Goal: Information Seeking & Learning: Find specific page/section

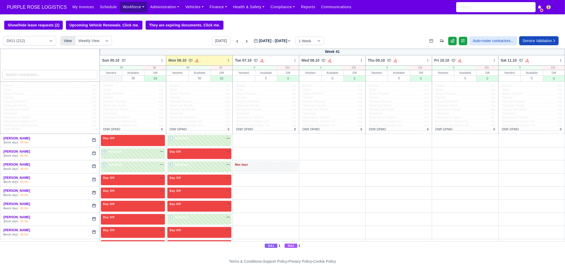
click at [120, 7] on link "Workforce" at bounding box center [134, 7] width 28 height 10
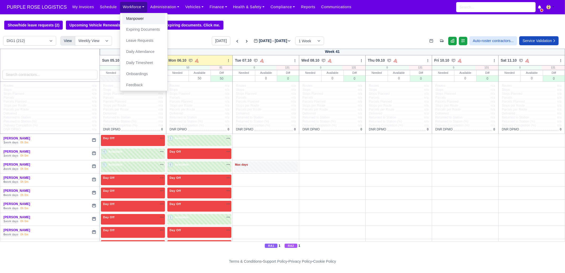
click at [125, 15] on link "Manpower" at bounding box center [143, 18] width 43 height 11
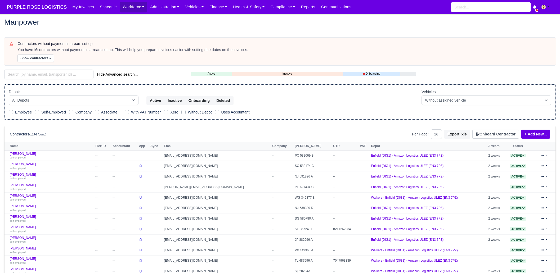
select select "25"
click at [55, 77] on input "search" at bounding box center [48, 75] width 89 height 10
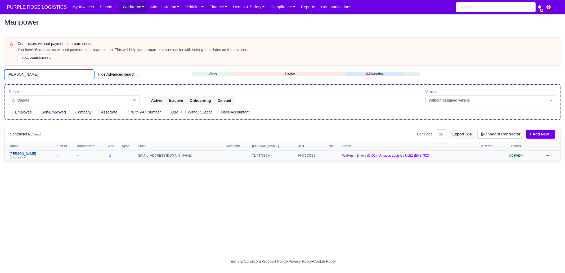
type input "Alex awa"
click at [33, 153] on link "Alex Awasom self-employed" at bounding box center [32, 156] width 44 height 8
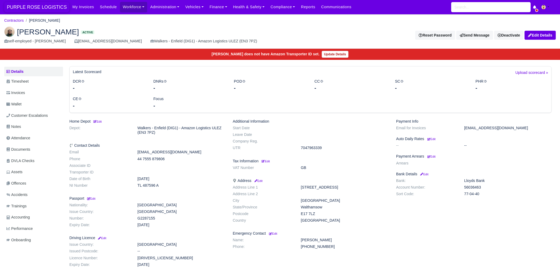
click at [59, 10] on span "PURPLE ROSE LOGISTICS" at bounding box center [36, 7] width 65 height 11
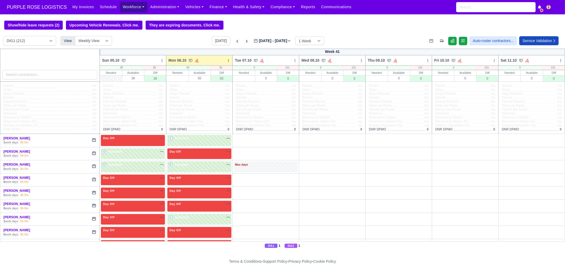
drag, startPoint x: 123, startPoint y: 10, endPoint x: 124, endPoint y: 16, distance: 6.4
click at [123, 10] on link "Workforce" at bounding box center [134, 7] width 28 height 10
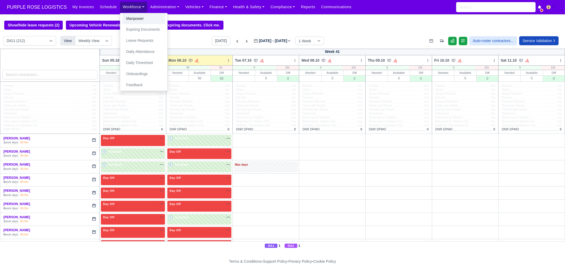
click at [123, 19] on link "Manpower" at bounding box center [143, 18] width 43 height 11
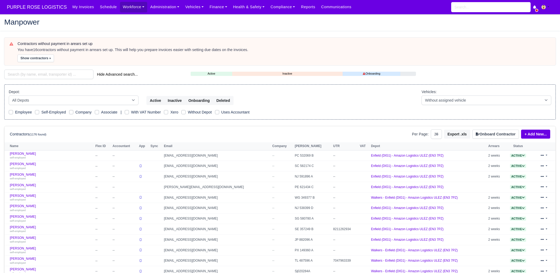
select select "25"
click at [50, 75] on input "search" at bounding box center [48, 75] width 89 height 10
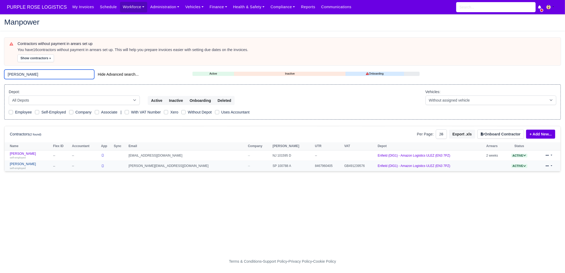
type input "diallo"
click at [28, 167] on div "self-employed" at bounding box center [30, 168] width 41 height 4
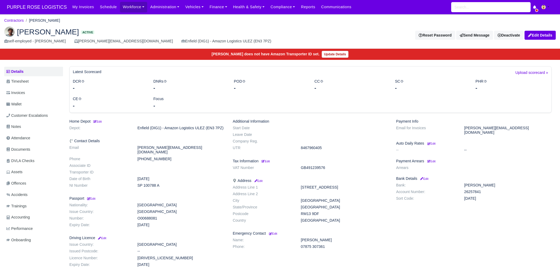
click at [11, 32] on img at bounding box center [9, 31] width 11 height 11
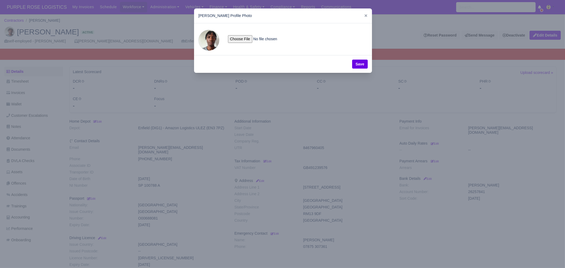
click at [396, 160] on div at bounding box center [282, 134] width 565 height 268
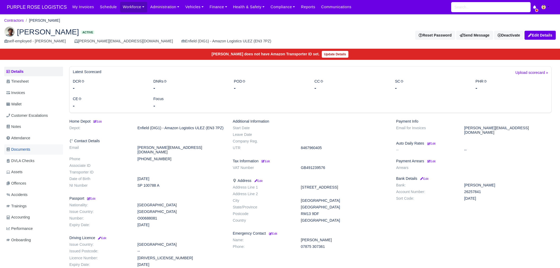
click at [33, 154] on link "Documents" at bounding box center [33, 149] width 59 height 10
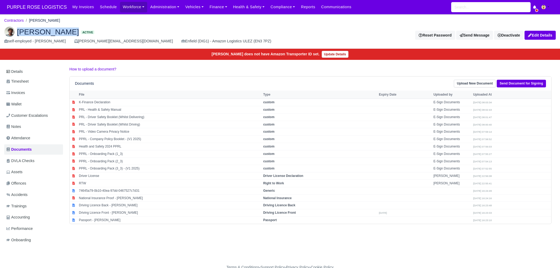
drag, startPoint x: 17, startPoint y: 33, endPoint x: 79, endPoint y: 34, distance: 62.0
click at [80, 34] on h2 "[PERSON_NAME] Active" at bounding box center [140, 31] width 272 height 11
copy h2 "[PERSON_NAME]"
drag, startPoint x: 126, startPoint y: 7, endPoint x: 124, endPoint y: 16, distance: 9.3
click at [126, 7] on link "Workforce" at bounding box center [134, 7] width 28 height 10
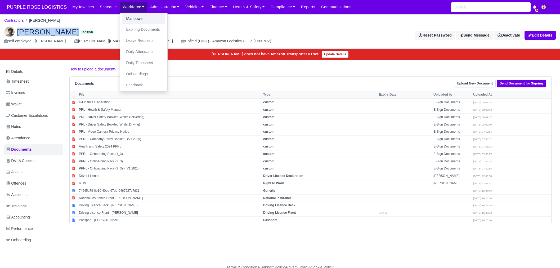
click at [124, 17] on link "Manpower" at bounding box center [143, 18] width 43 height 11
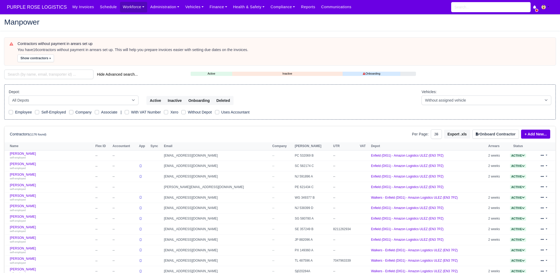
select select "25"
click at [50, 71] on input "search" at bounding box center [48, 75] width 89 height 10
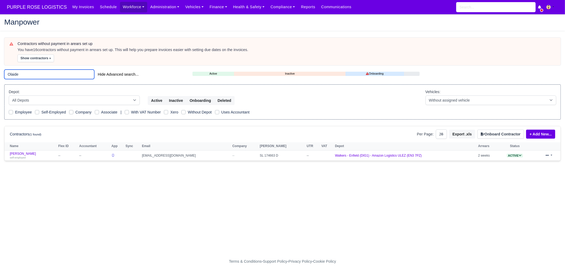
click at [48, 79] on input "Olaide" at bounding box center [49, 75] width 90 height 10
type input "aderemi"
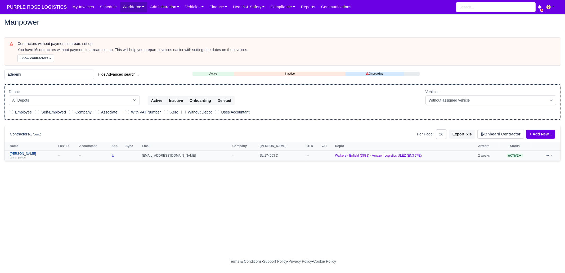
click at [43, 154] on link "Rilwan Aderemi self-employed" at bounding box center [33, 156] width 46 height 8
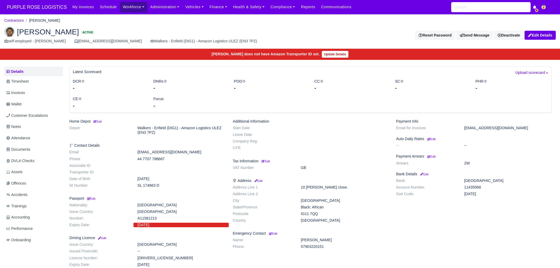
click at [120, 6] on link "Workforce" at bounding box center [134, 7] width 28 height 10
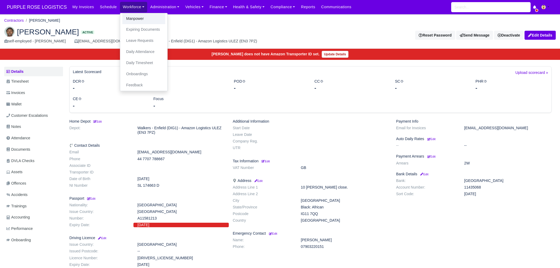
click at [123, 17] on link "Manpower" at bounding box center [143, 18] width 43 height 11
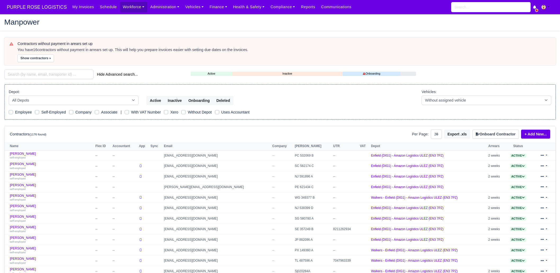
select select "25"
click at [44, 73] on input "search" at bounding box center [48, 75] width 89 height 10
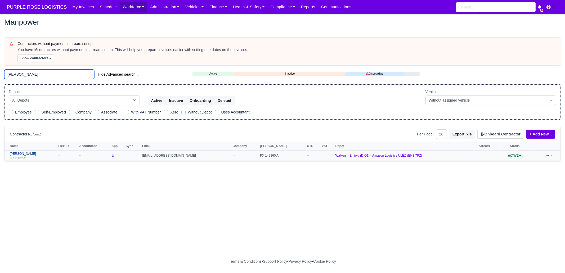
type input "fiore"
click at [28, 156] on div "self-employed" at bounding box center [33, 158] width 46 height 4
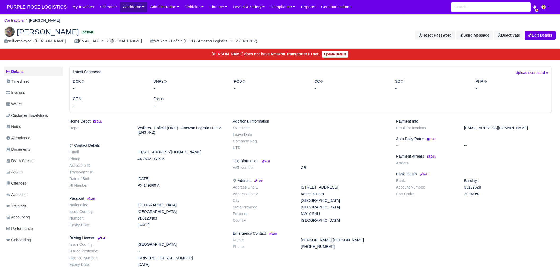
click at [120, 5] on link "Workforce" at bounding box center [134, 7] width 28 height 10
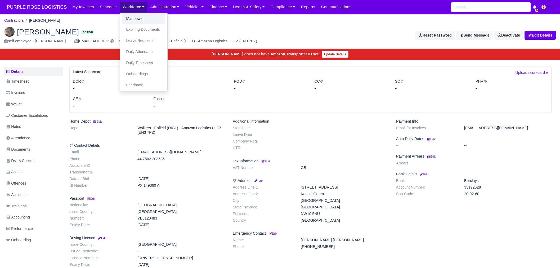
click at [122, 17] on link "Manpower" at bounding box center [143, 18] width 43 height 11
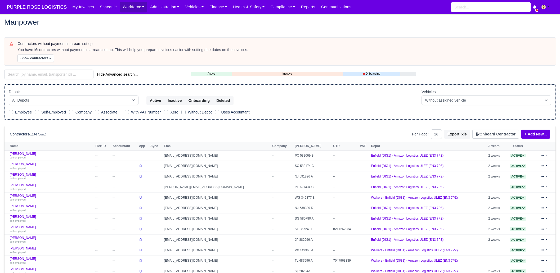
select select "25"
click at [37, 72] on input "search" at bounding box center [48, 75] width 89 height 10
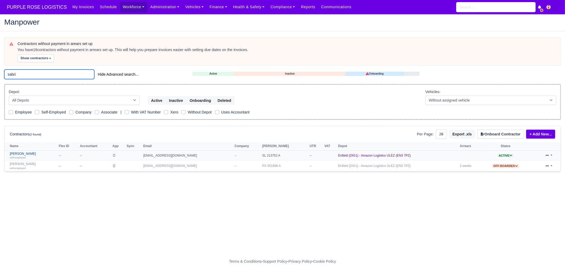
type input "sabri"
click at [20, 158] on small "self-employed" at bounding box center [18, 157] width 16 height 3
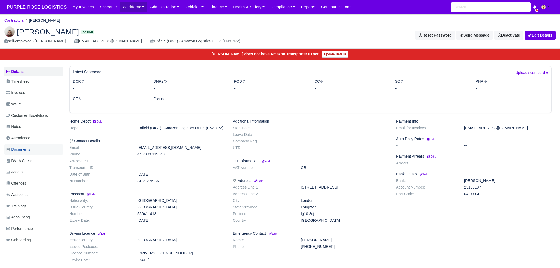
click at [28, 149] on span "Documents" at bounding box center [18, 149] width 24 height 6
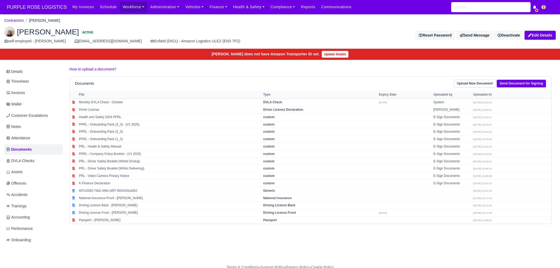
click at [8, 31] on img at bounding box center [9, 31] width 11 height 11
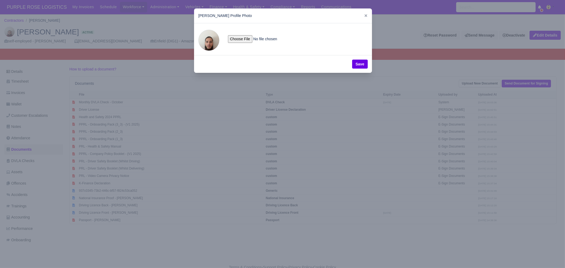
click at [251, 116] on div at bounding box center [282, 134] width 565 height 268
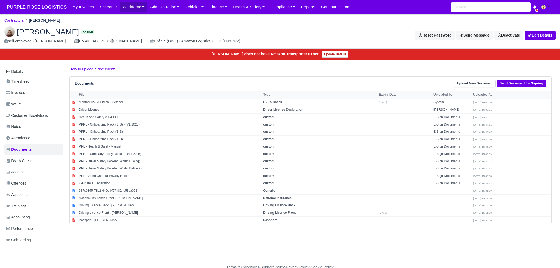
click at [308, 244] on div "Details Timesheet Invoices Wallet Customer Escalations Notes Attendance Documen…" at bounding box center [280, 161] width 552 height 190
click at [119, 215] on td "Driving Licence Front - Sabri Caya" at bounding box center [170, 212] width 184 height 7
select select "driving-licence-front"
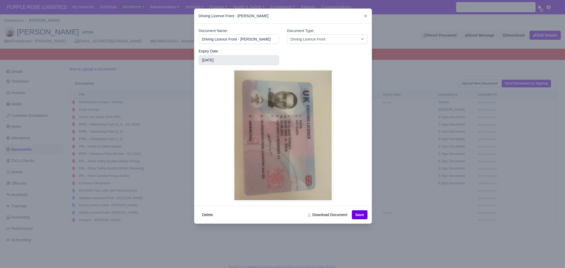
click at [399, 251] on div at bounding box center [282, 134] width 565 height 268
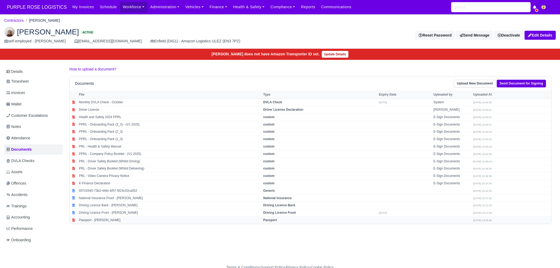
click at [97, 219] on td "Passport - Sabri Caya" at bounding box center [170, 219] width 184 height 7
select select "passport"
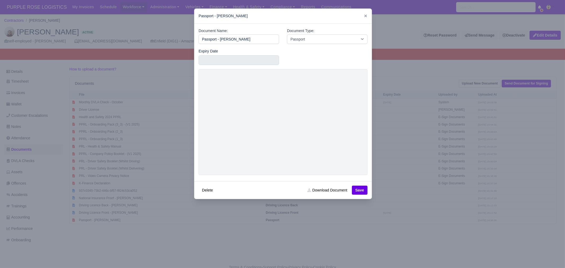
click at [433, 162] on div at bounding box center [282, 134] width 565 height 268
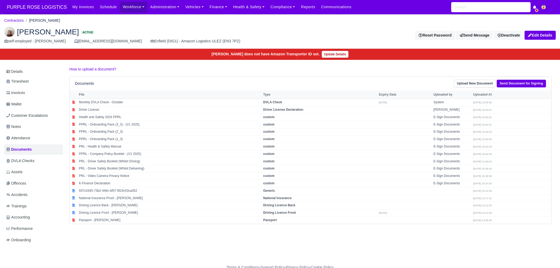
drag, startPoint x: 44, startPoint y: 3, endPoint x: 40, endPoint y: 6, distance: 5.5
click at [44, 3] on span "PURPLE ROSE LOGISTICS" at bounding box center [36, 7] width 65 height 11
